Goal: Information Seeking & Learning: Learn about a topic

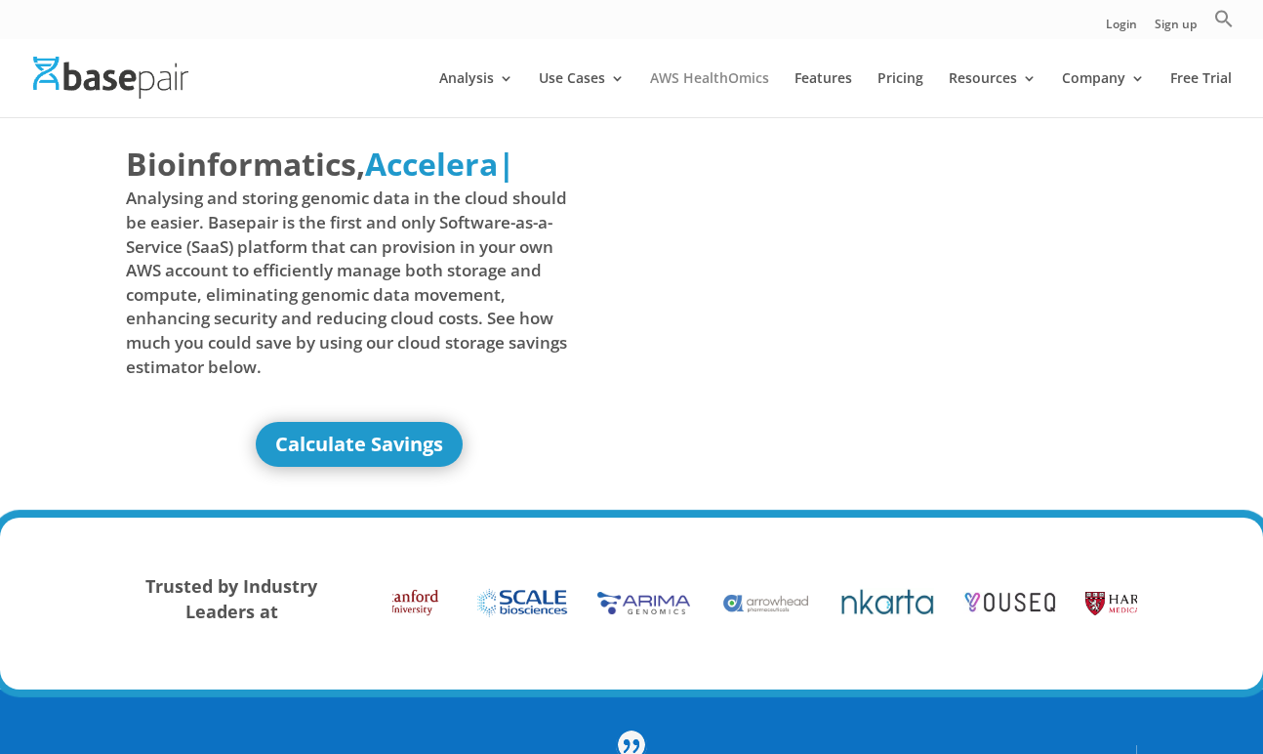
click at [719, 80] on link "AWS HealthOmics" at bounding box center [709, 94] width 119 height 46
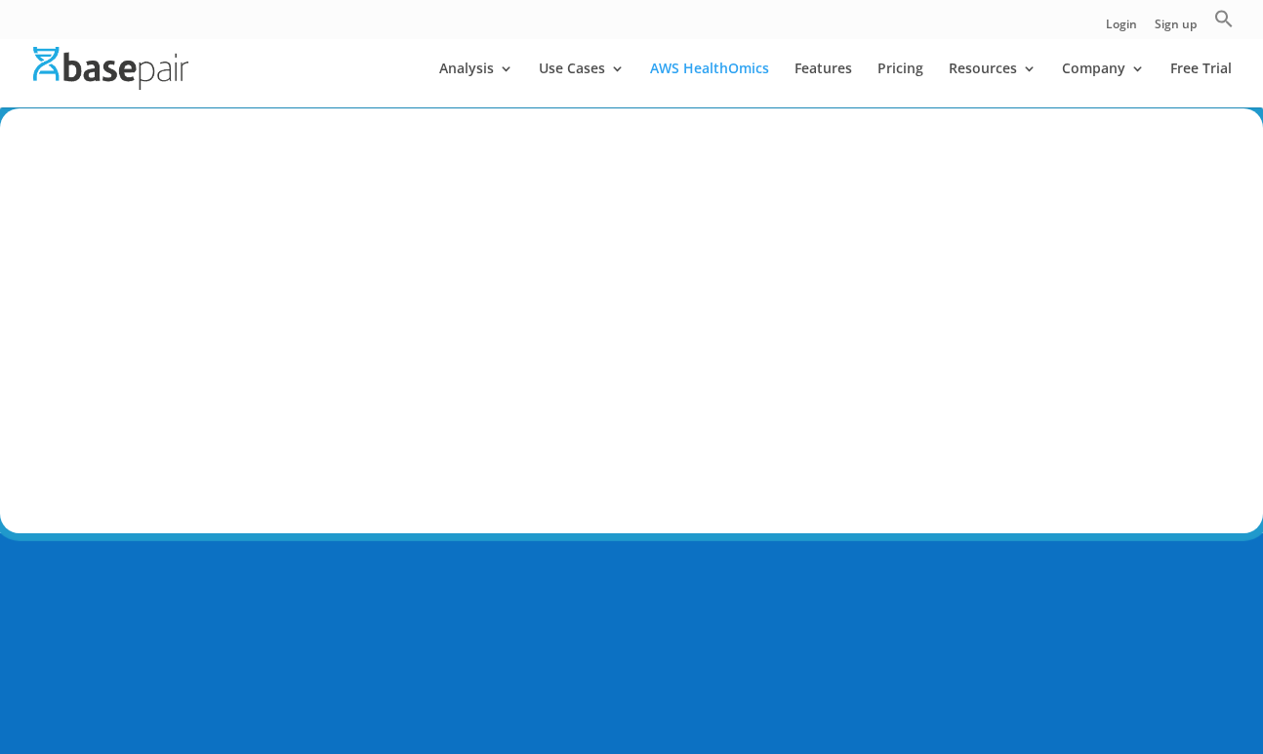
click at [506, 70] on link "Analysis" at bounding box center [476, 84] width 74 height 46
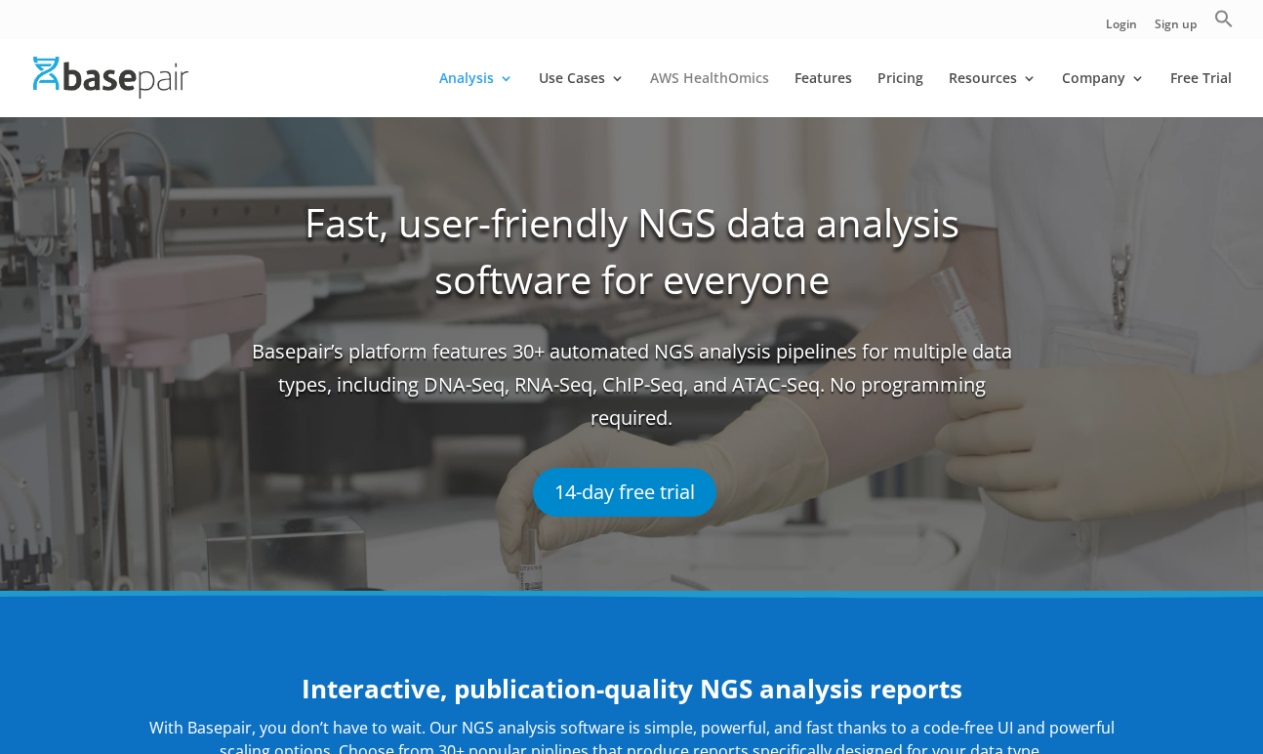
click at [719, 76] on link "AWS HealthOmics" at bounding box center [709, 94] width 119 height 46
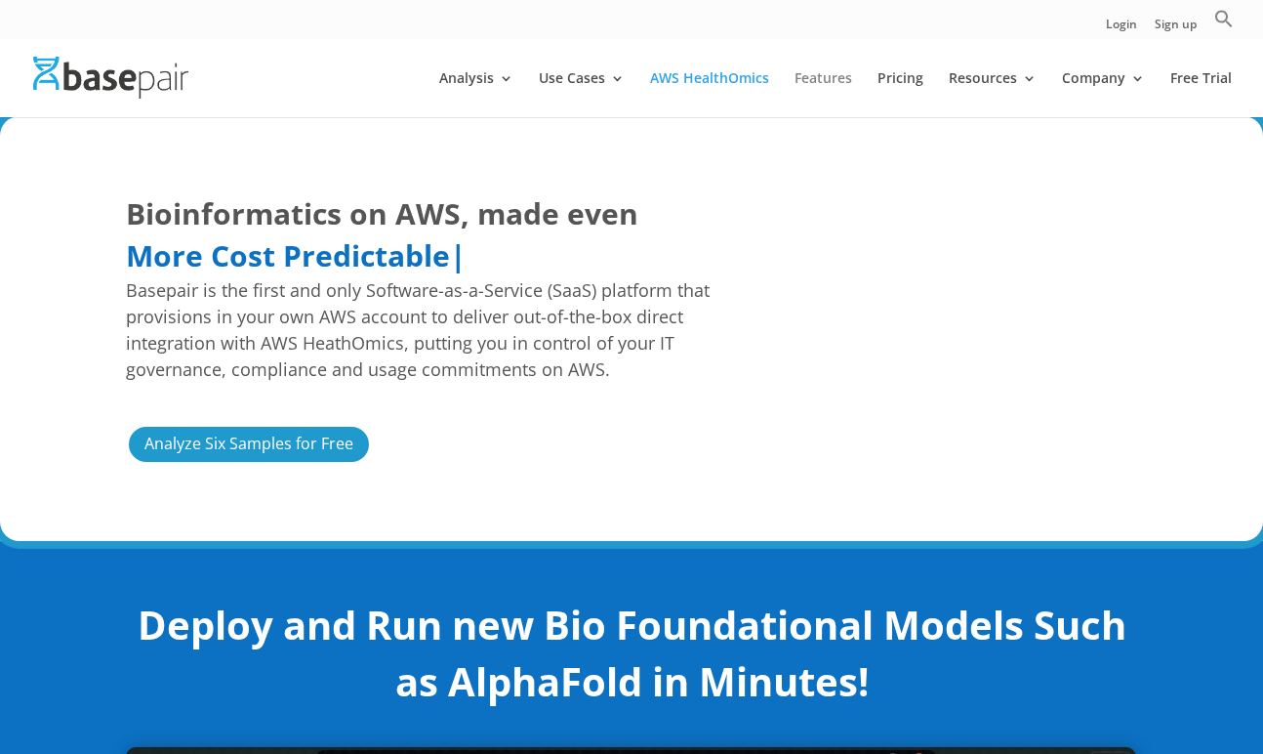
click at [830, 78] on link "Features" at bounding box center [824, 94] width 58 height 46
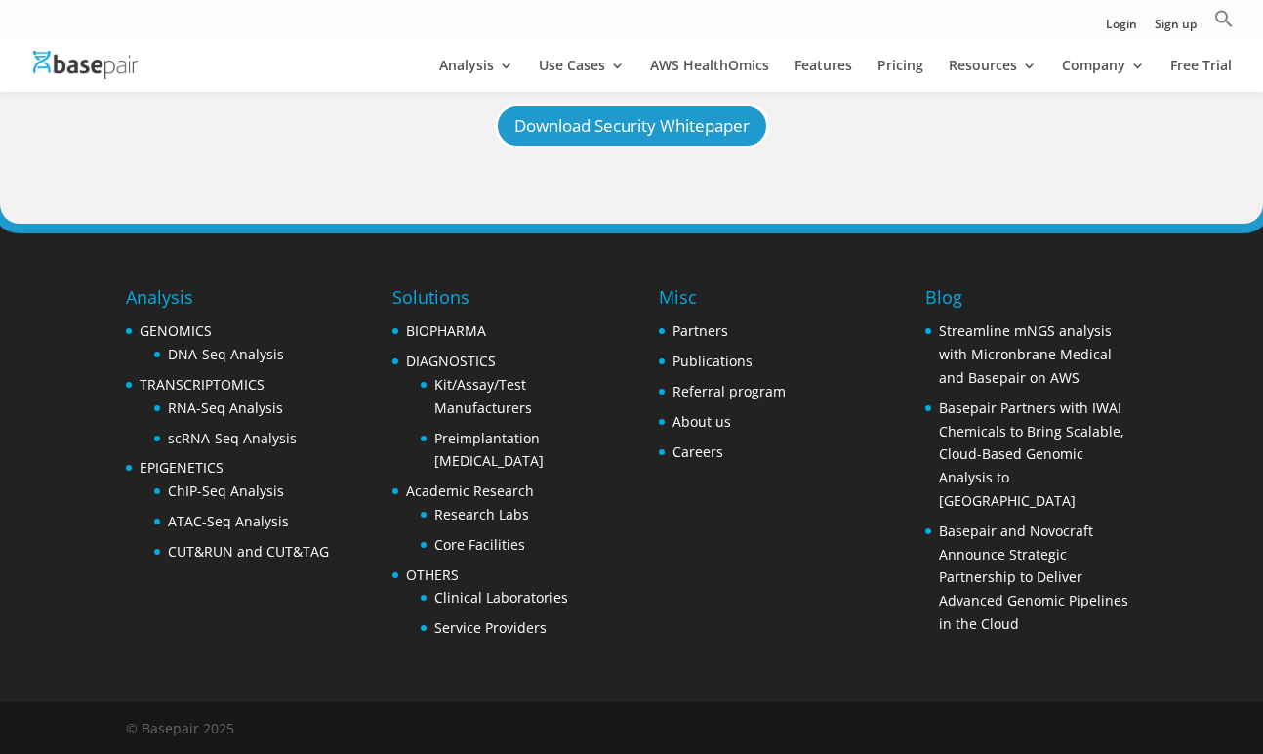
scroll to position [2191, 0]
click at [696, 334] on link "Partners" at bounding box center [701, 330] width 56 height 19
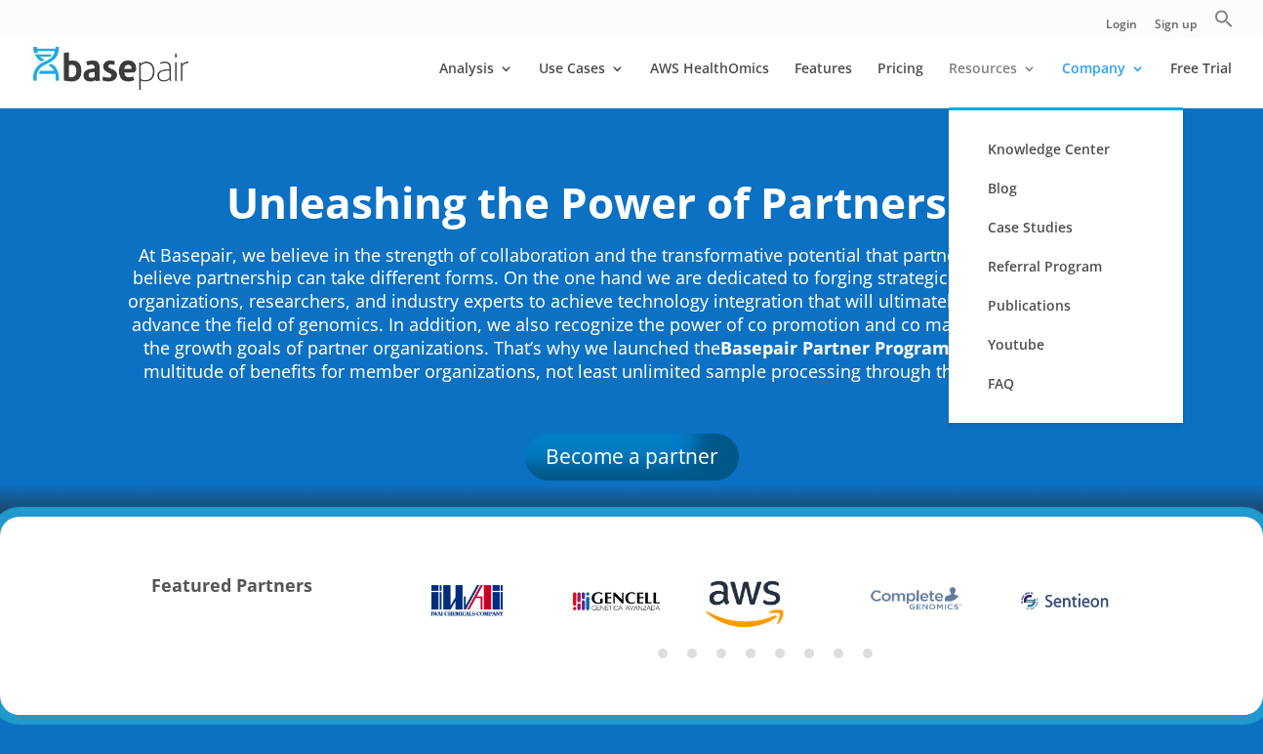
click at [997, 74] on link "Resources" at bounding box center [993, 84] width 88 height 46
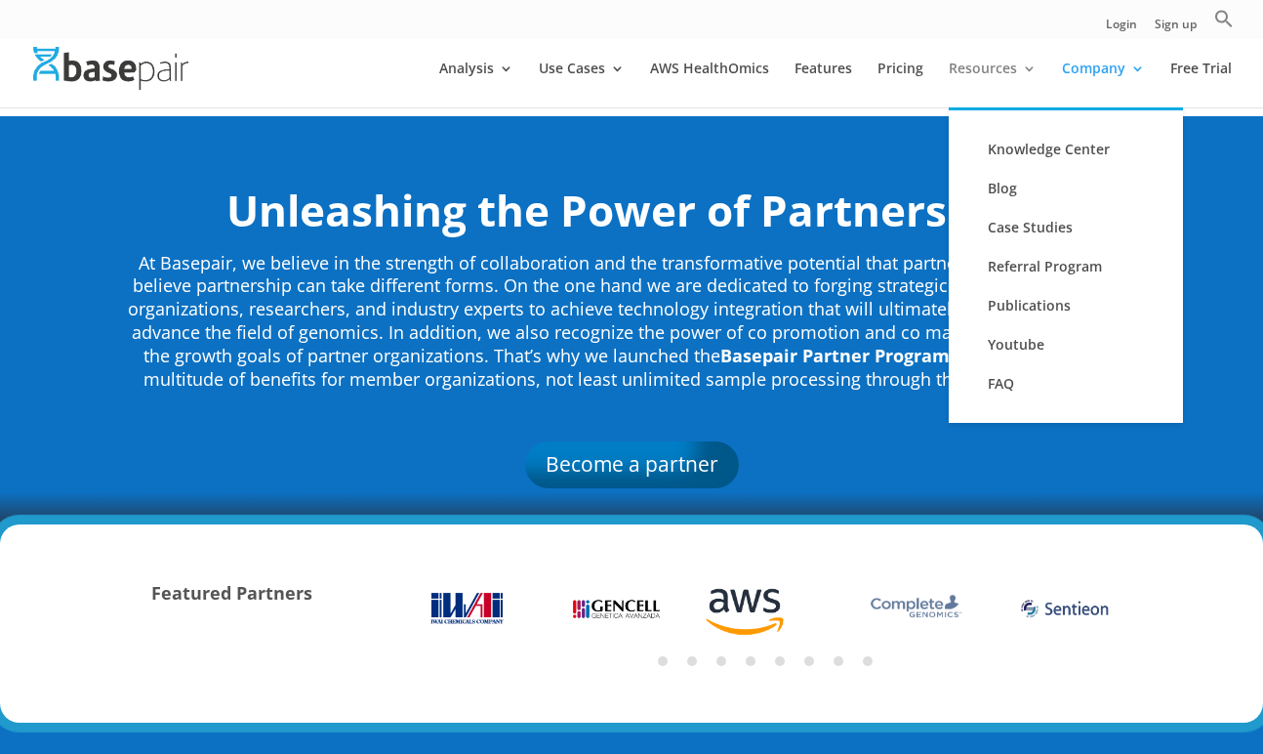
scroll to position [20, 0]
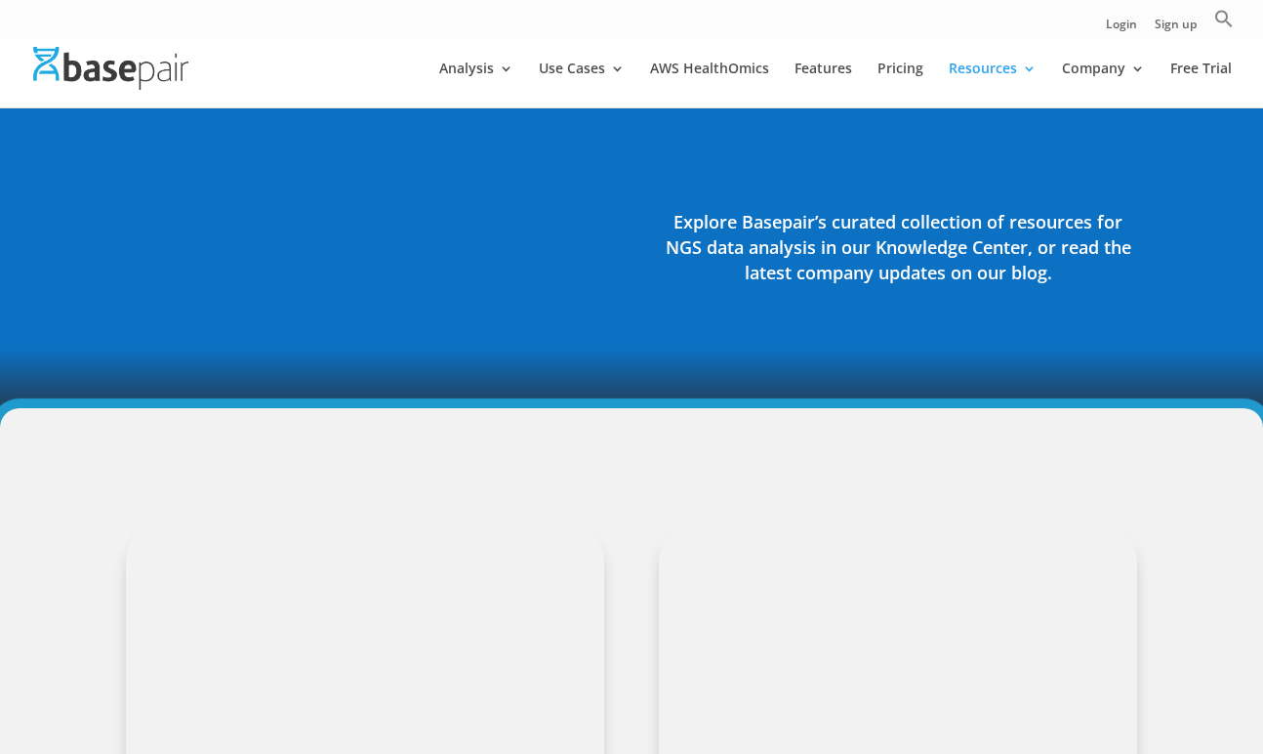
click at [1132, 65] on link "Company" at bounding box center [1103, 84] width 83 height 46
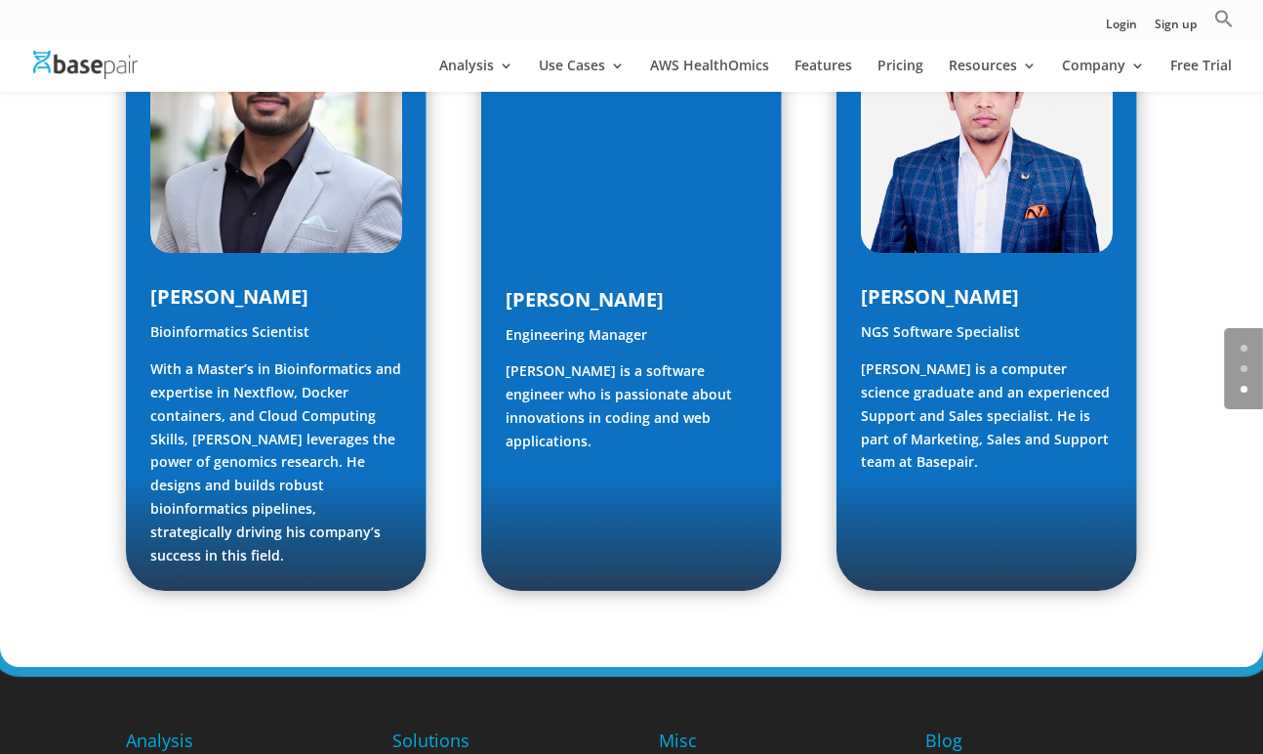
scroll to position [2704, 0]
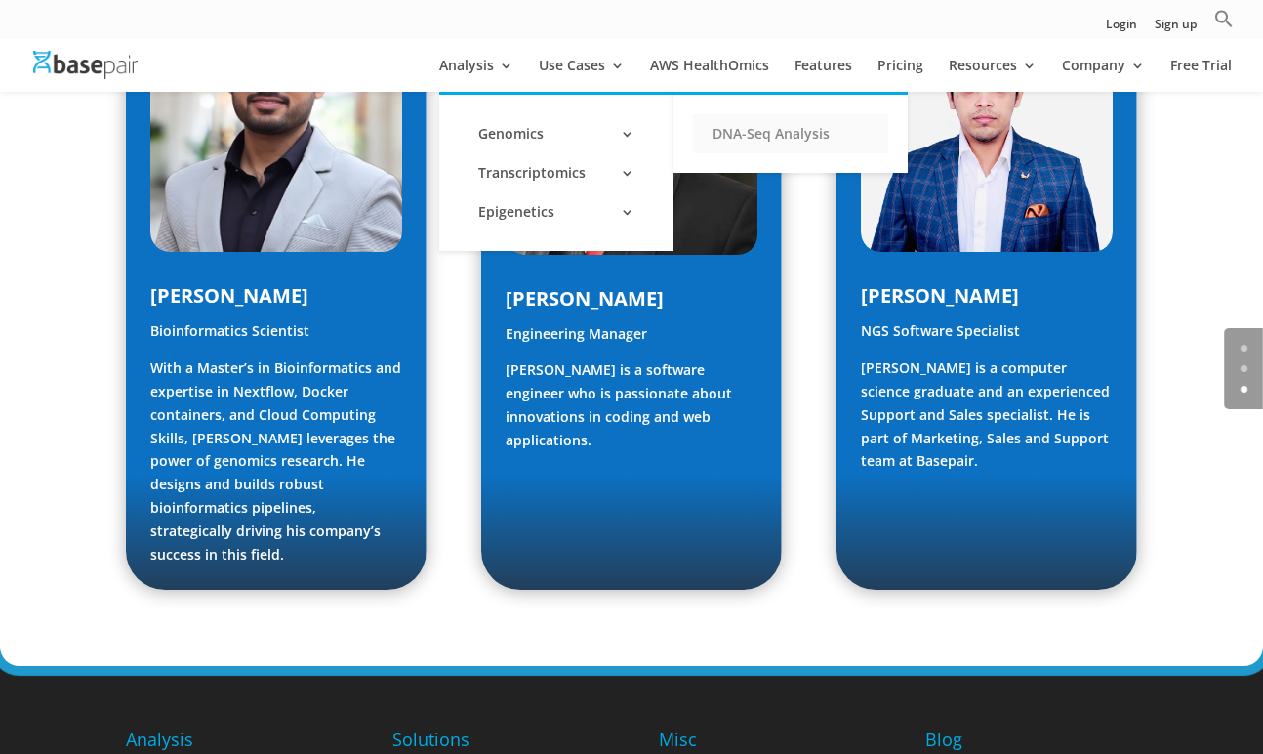
click at [749, 128] on link "DNA-Seq Analysis" at bounding box center [790, 133] width 195 height 39
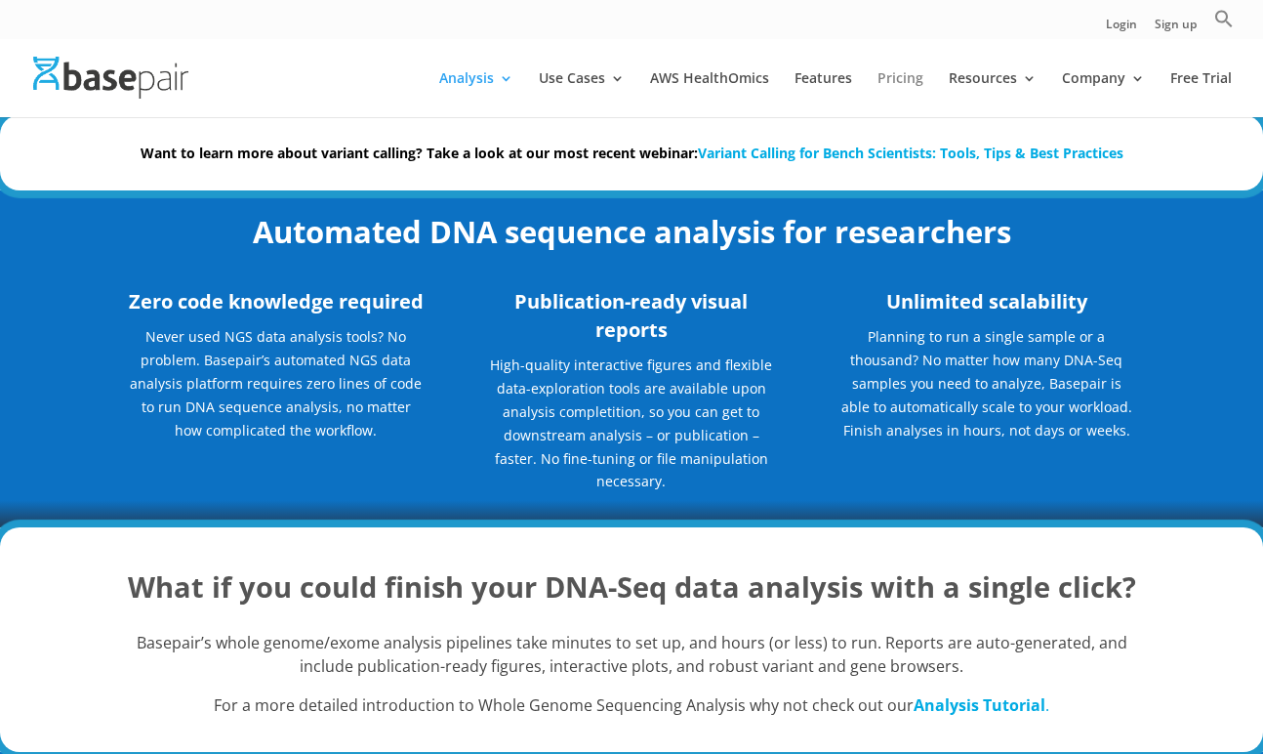
click at [900, 76] on link "Pricing" at bounding box center [901, 94] width 46 height 46
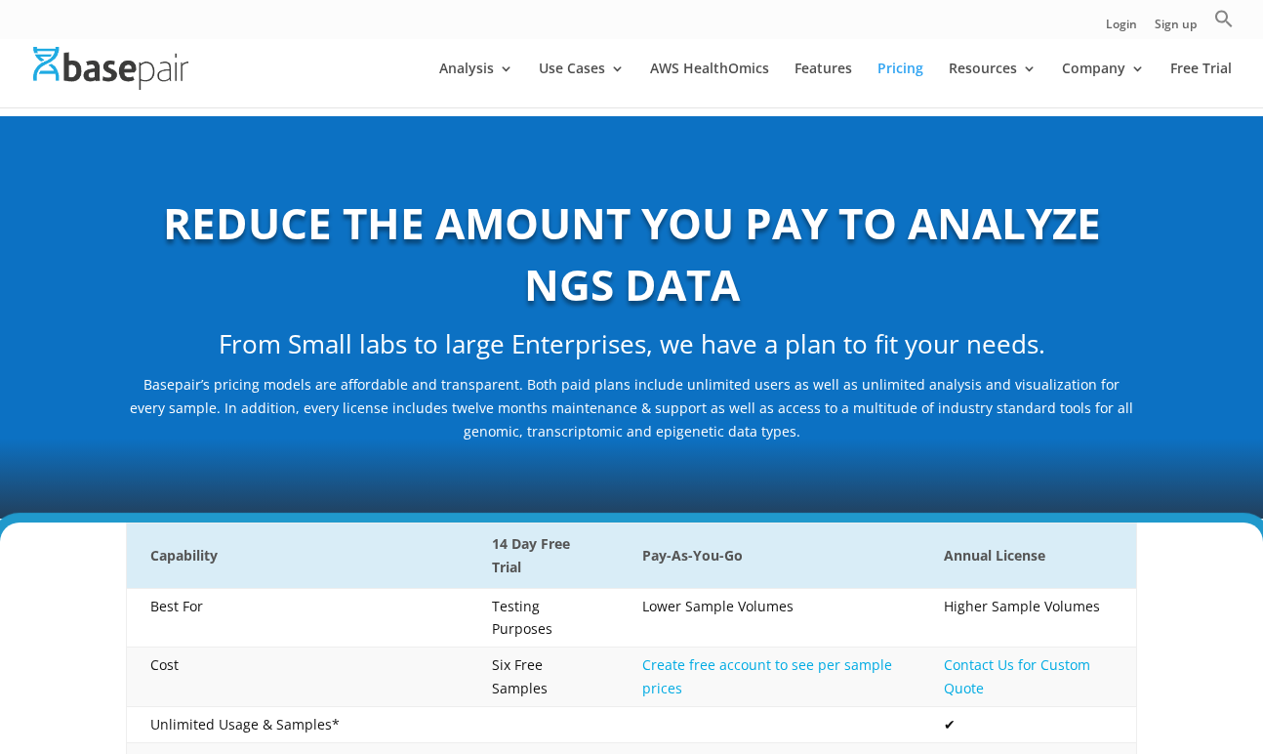
scroll to position [304, 0]
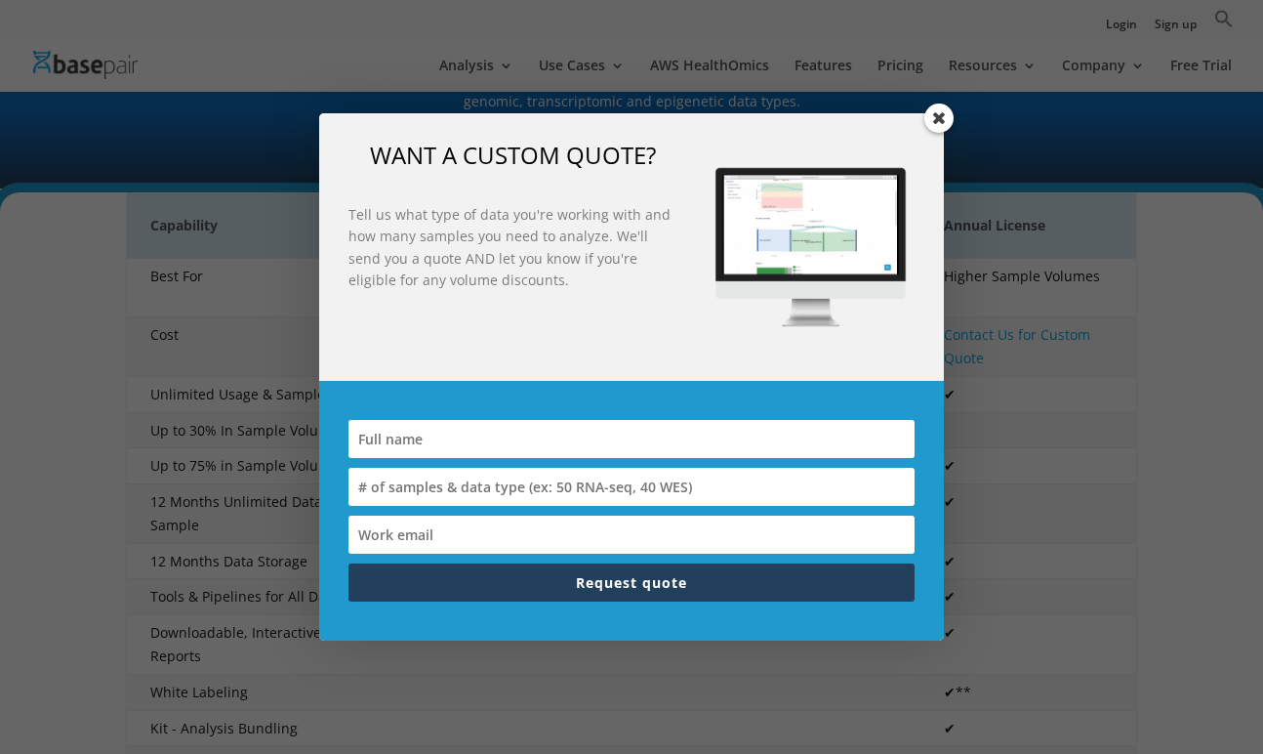
click at [935, 122] on span at bounding box center [938, 117] width 29 height 29
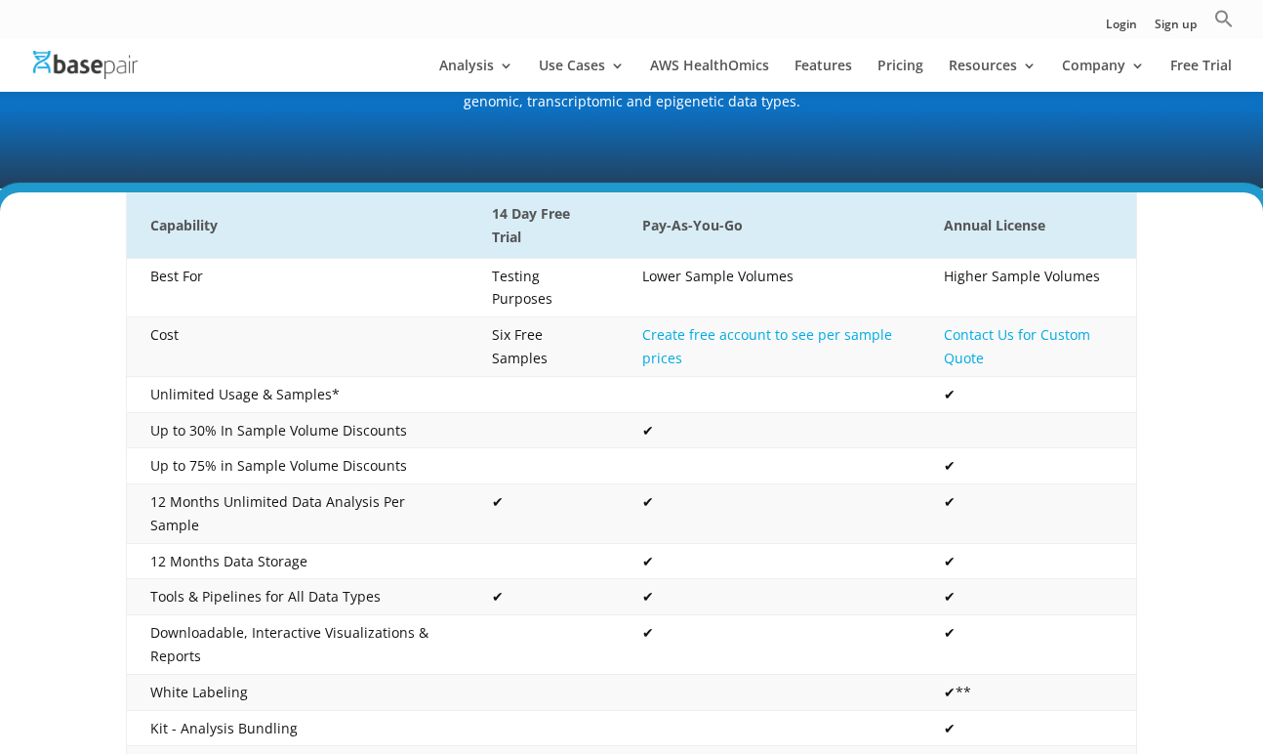
click at [1190, 295] on div "Capability 14 Day Free Trial Pay-As-You-Go Annual License Best For Testing Purp…" at bounding box center [631, 698] width 1263 height 1013
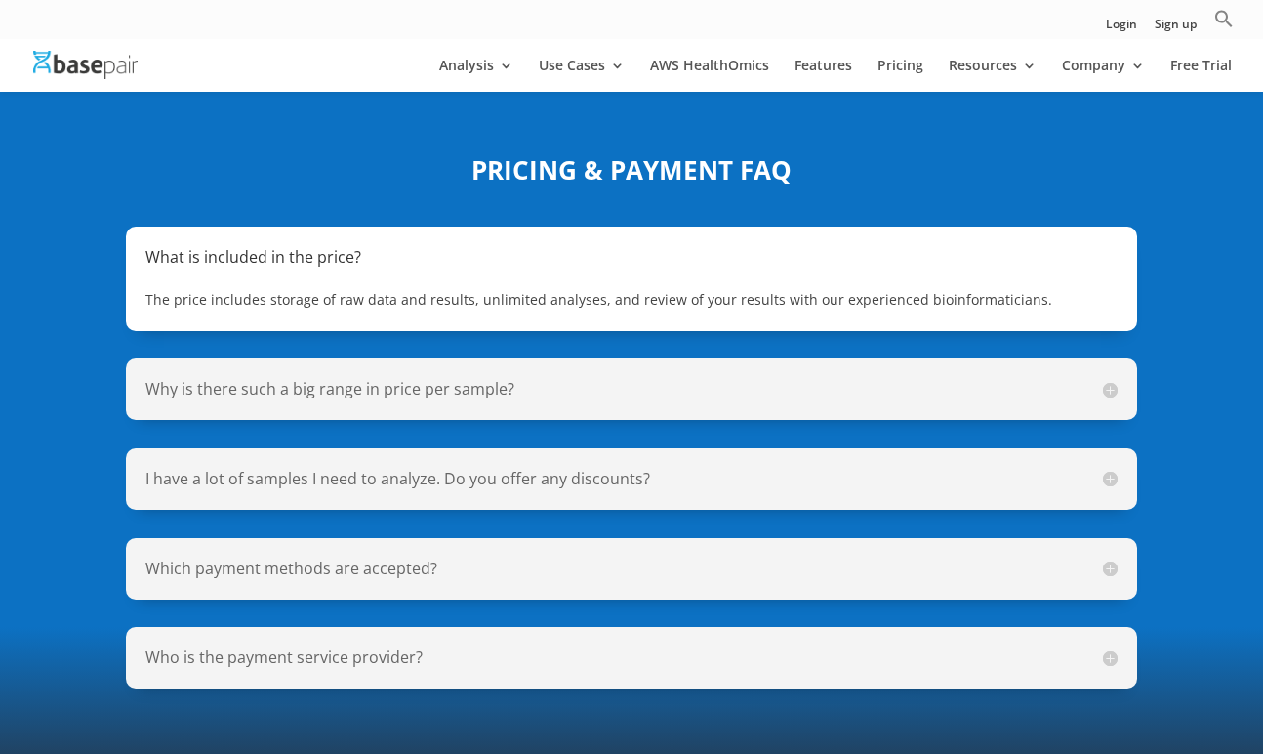
scroll to position [1427, 0]
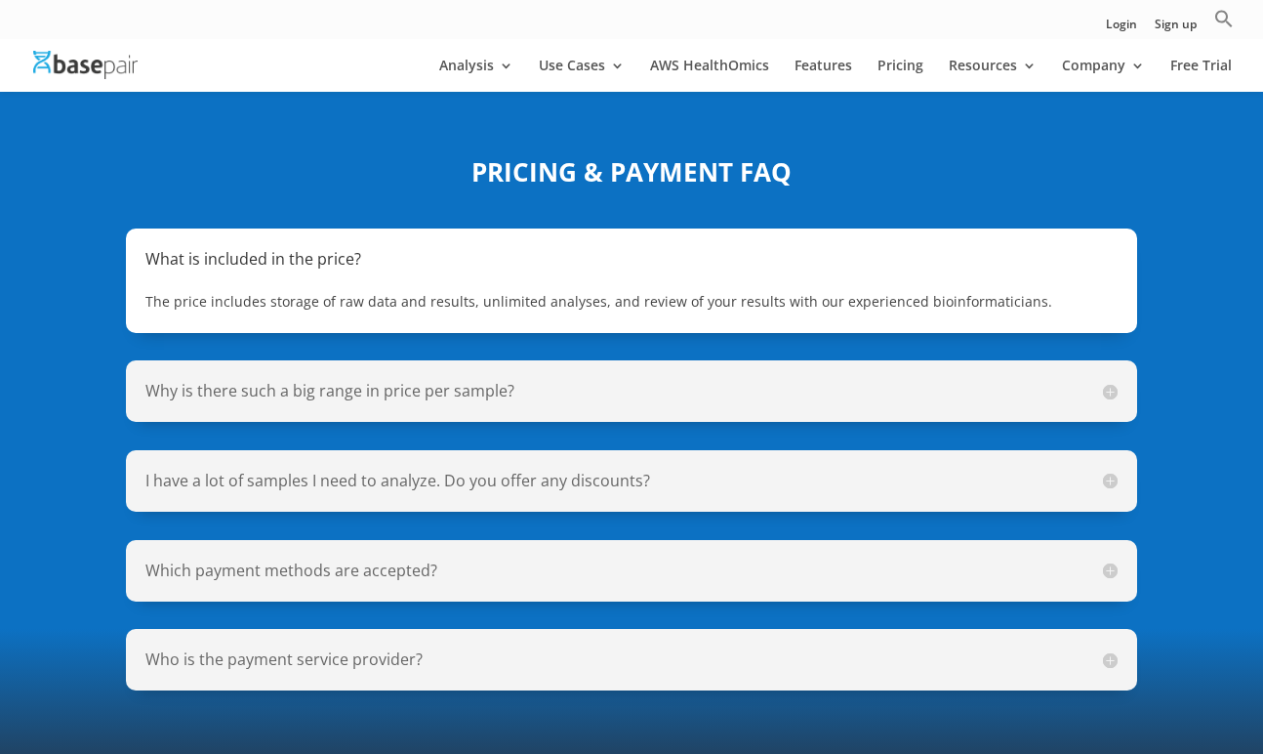
click at [1106, 380] on h5 "Why is there such a big range in price per sample?" at bounding box center [630, 391] width 971 height 22
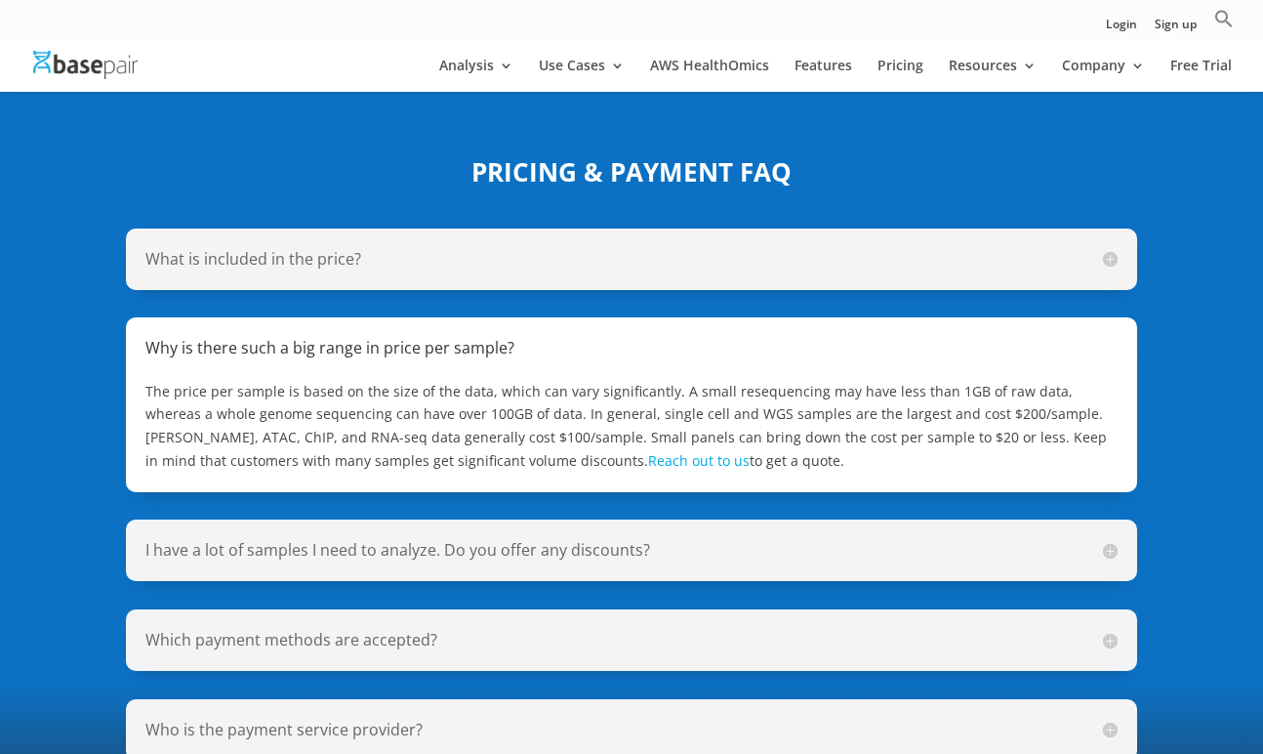
click at [1106, 380] on p "The price per sample is based on the size of the data, which can vary significa…" at bounding box center [630, 426] width 971 height 93
click at [1109, 539] on h5 "I have a lot of samples I need to analyze. Do you offer any discounts?" at bounding box center [630, 550] width 971 height 22
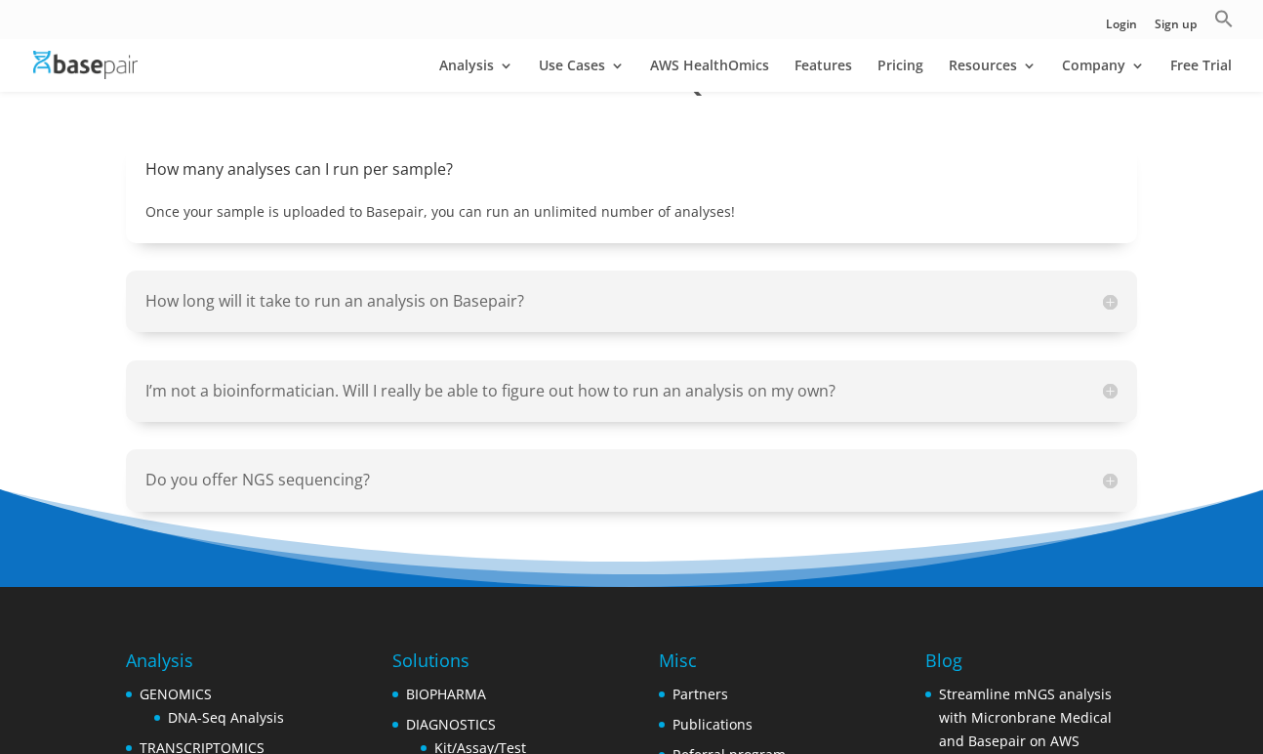
scroll to position [2227, 0]
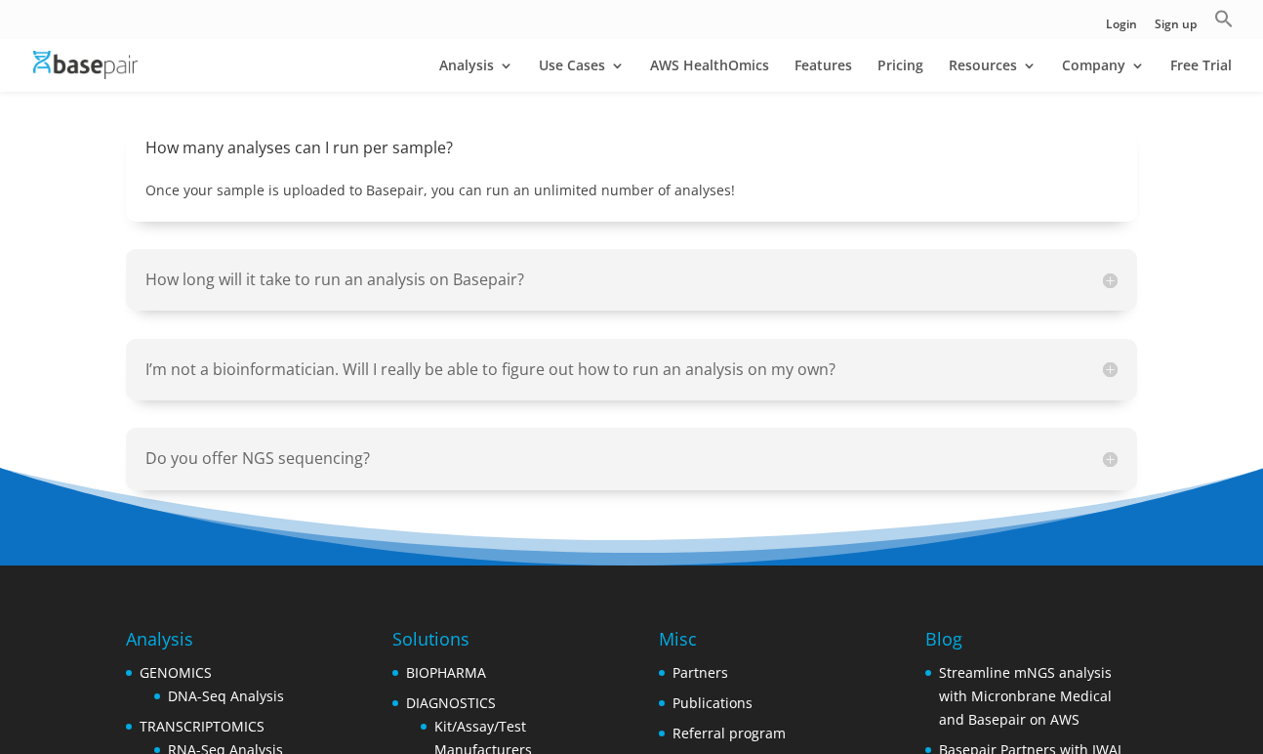
click at [1105, 358] on h5 "I’m not a bioinformatician. Will I really be able to figure out how to run an a…" at bounding box center [630, 369] width 971 height 22
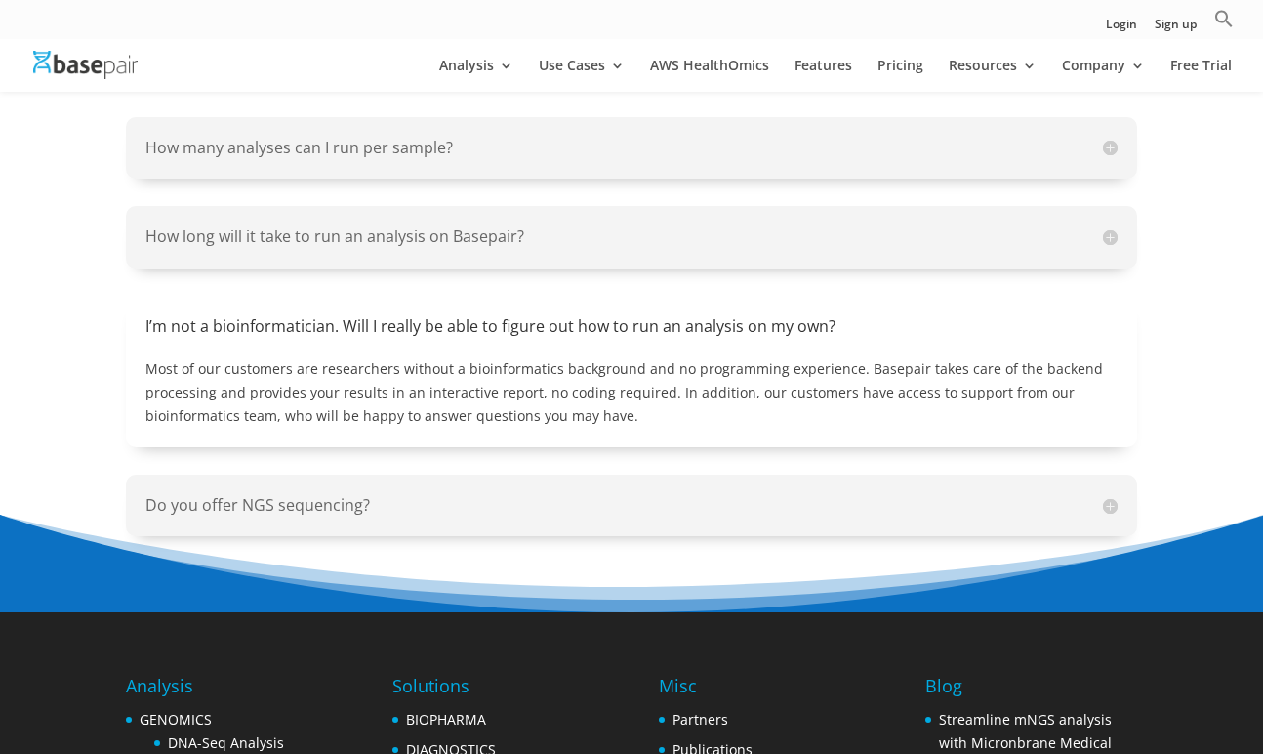
click at [1107, 494] on h5 "Do you offer NGS sequencing?" at bounding box center [630, 505] width 971 height 22
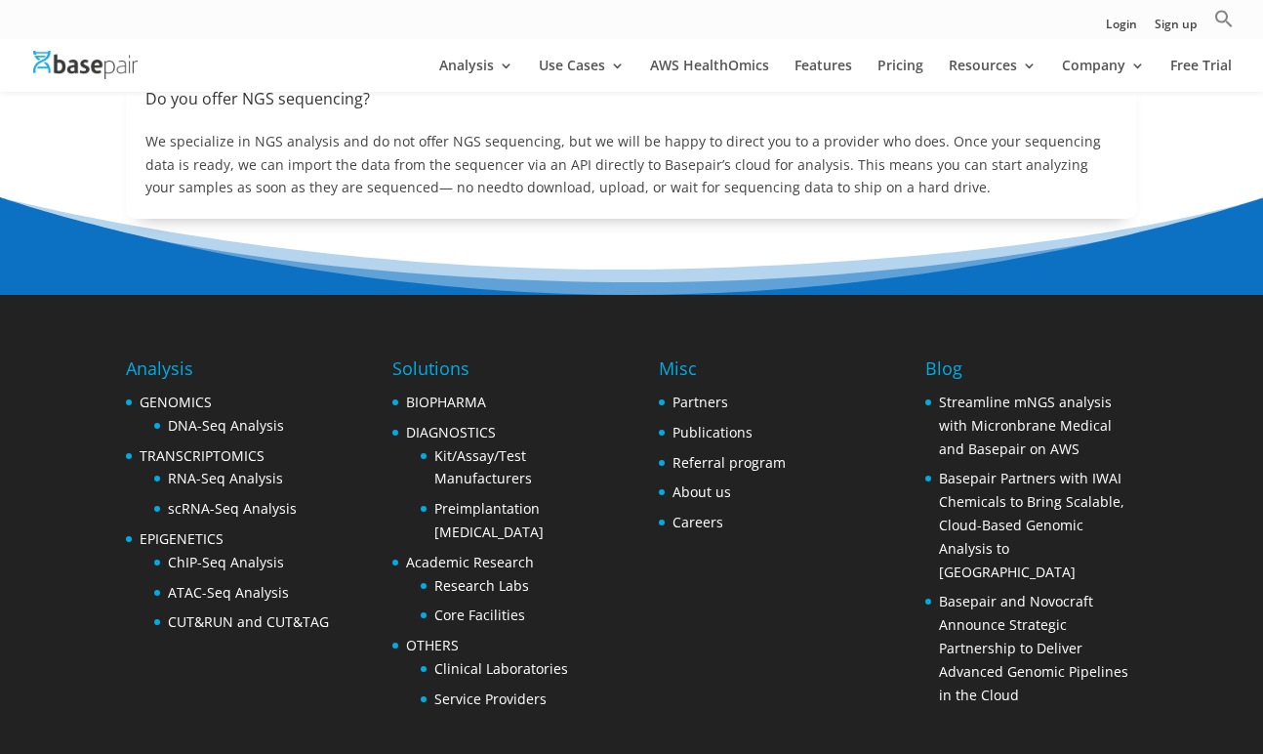
scroll to position [2554, 0]
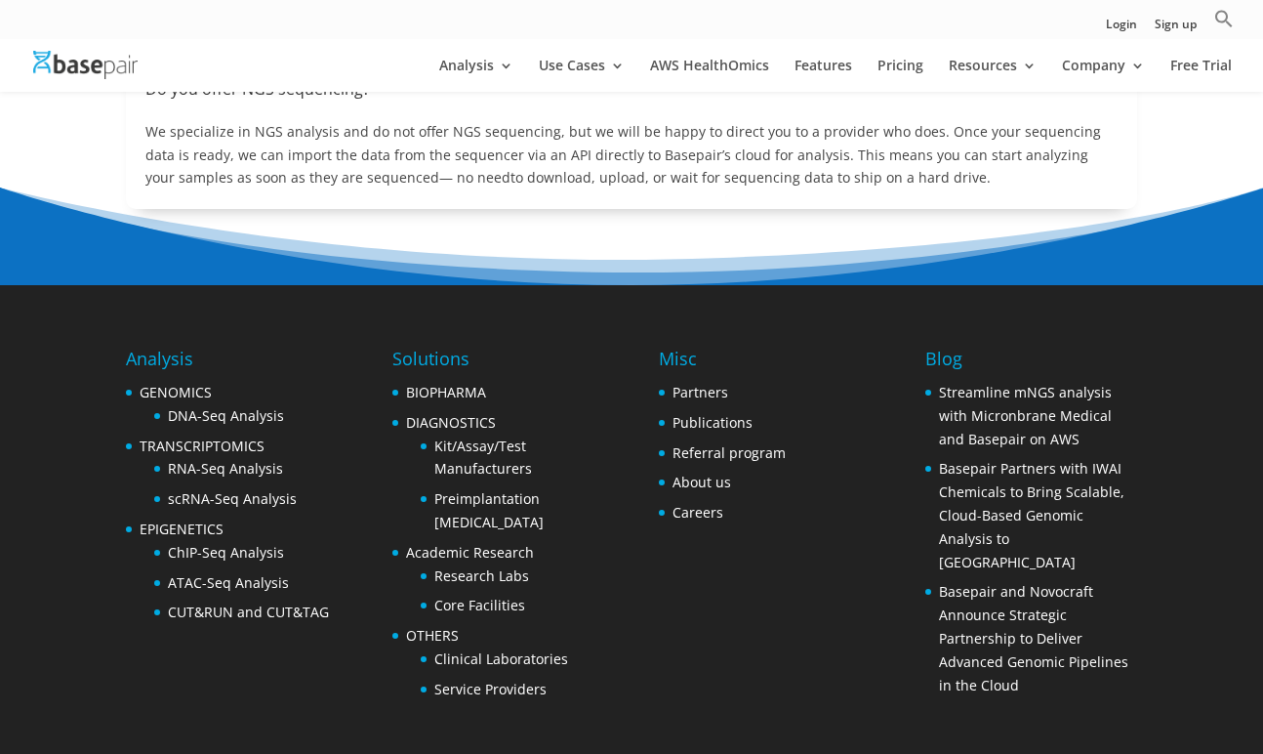
click at [532, 647] on li "Clinical Laboratories" at bounding box center [512, 658] width 183 height 23
click at [539, 649] on link "Clinical Laboratories" at bounding box center [501, 658] width 134 height 19
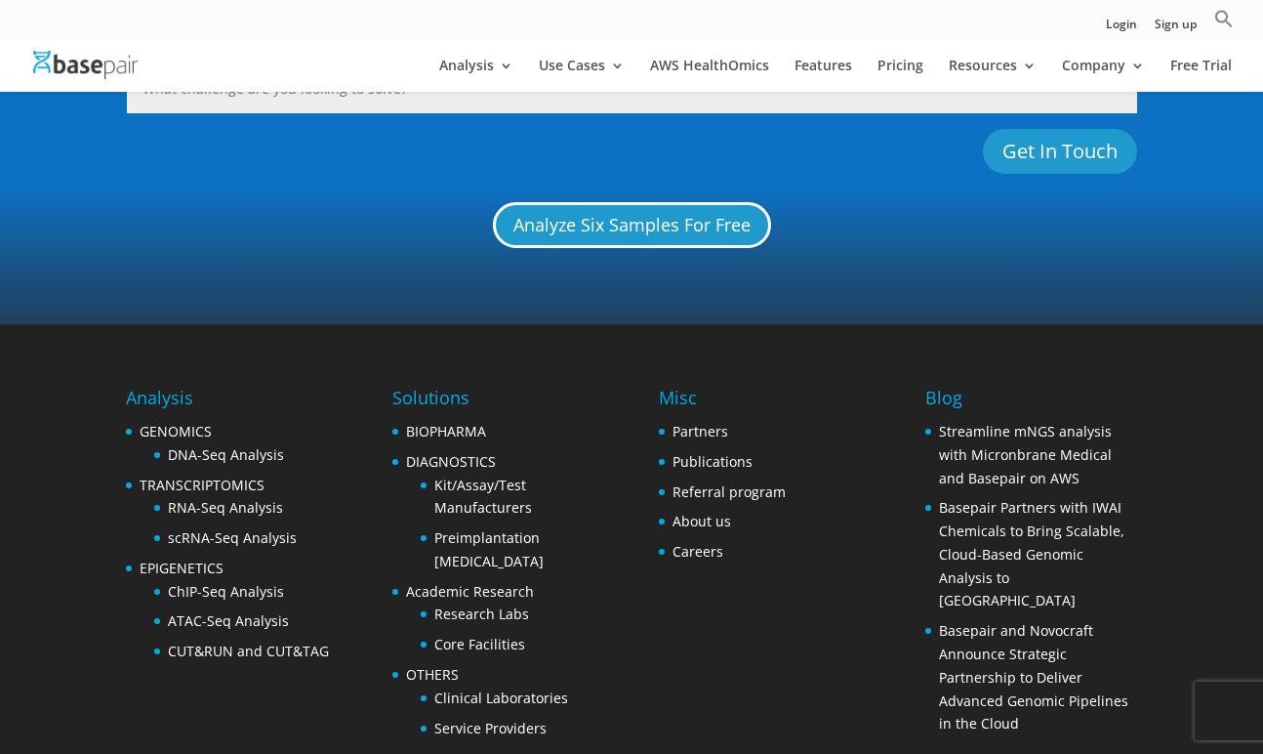
scroll to position [1953, 0]
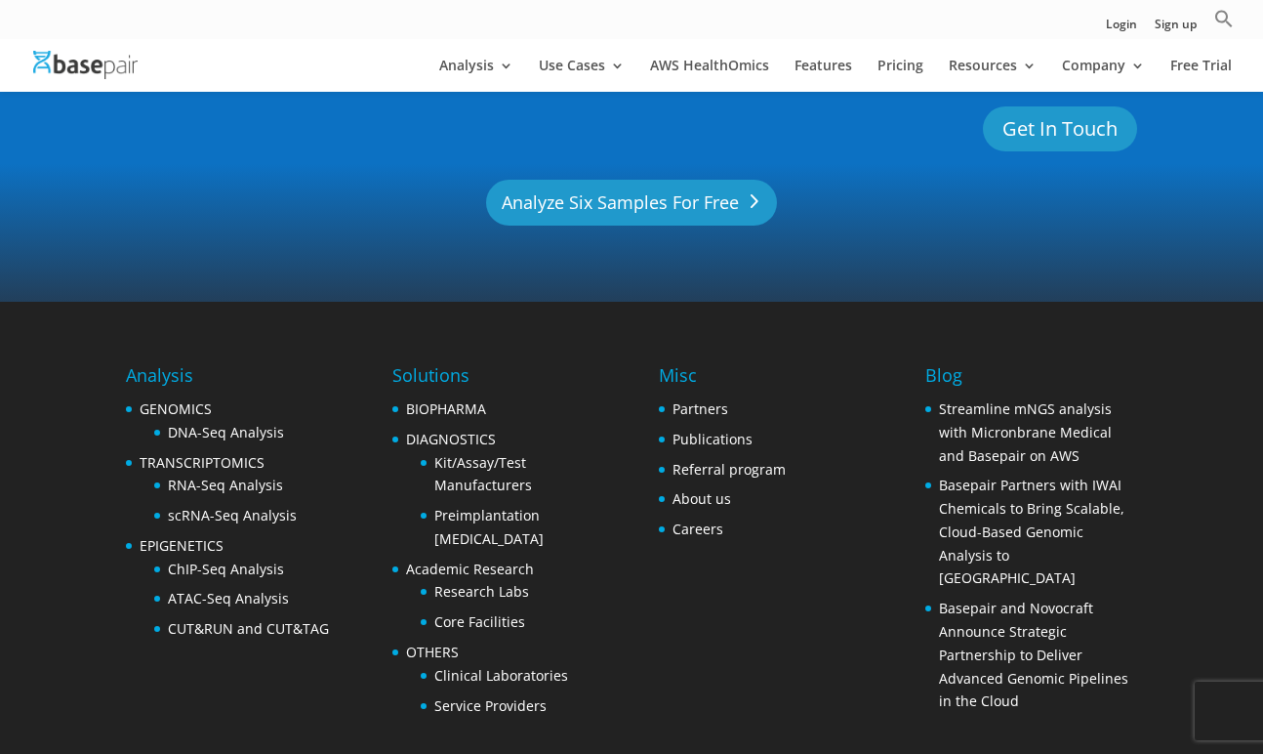
click at [596, 201] on link "Analyze Six Samples For Free" at bounding box center [631, 203] width 291 height 46
